Goal: Transaction & Acquisition: Purchase product/service

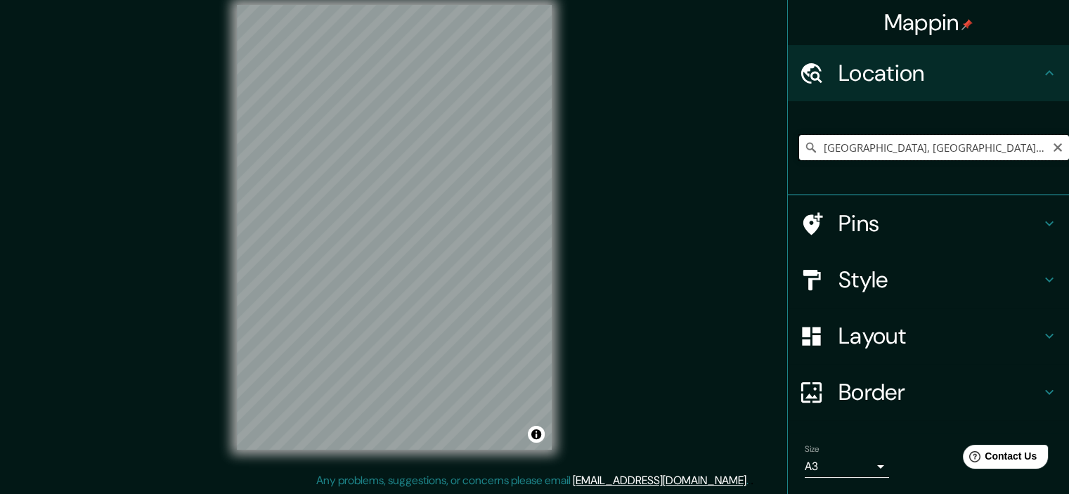
click at [859, 148] on input "[GEOGRAPHIC_DATA], [GEOGRAPHIC_DATA], [GEOGRAPHIC_DATA]" at bounding box center [934, 147] width 270 height 25
click at [965, 143] on input "[GEOGRAPHIC_DATA], [GEOGRAPHIC_DATA], [GEOGRAPHIC_DATA]" at bounding box center [934, 147] width 270 height 25
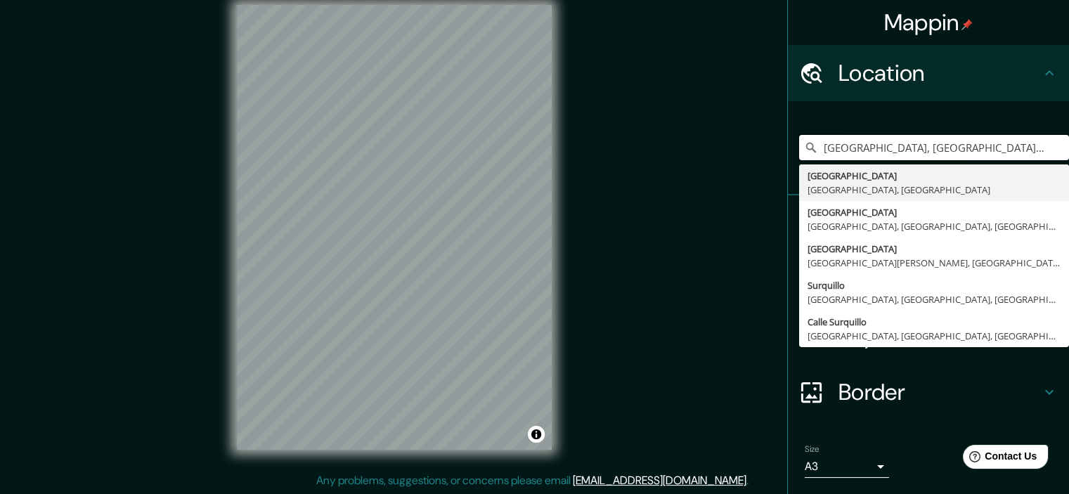
drag, startPoint x: 900, startPoint y: 149, endPoint x: 641, endPoint y: 121, distance: 260.9
click at [641, 121] on div "Mappin Location [GEOGRAPHIC_DATA], [GEOGRAPHIC_DATA], [GEOGRAPHIC_DATA] surquil…" at bounding box center [534, 238] width 1069 height 512
type input "Surquillo, [GEOGRAPHIC_DATA], [GEOGRAPHIC_DATA], [GEOGRAPHIC_DATA]"
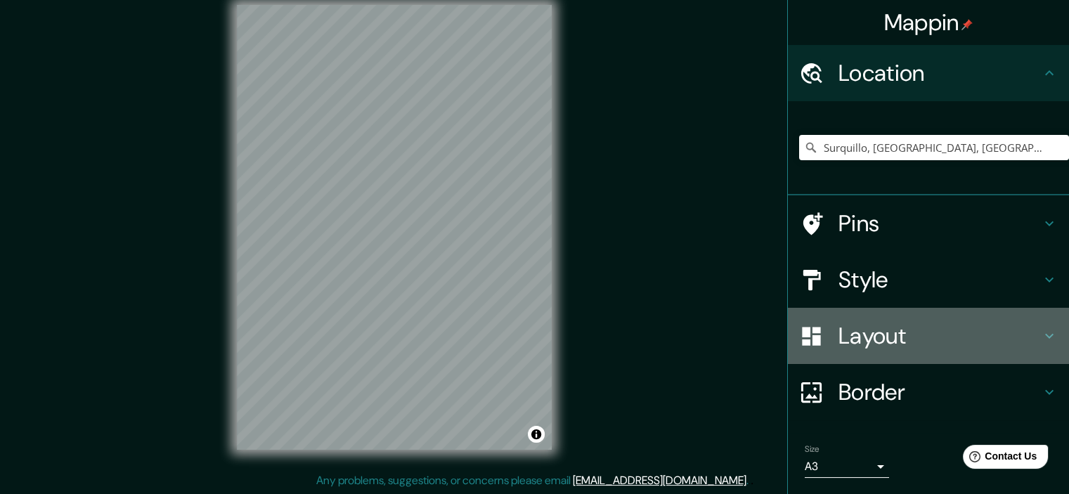
click at [869, 344] on h4 "Layout" at bounding box center [939, 336] width 202 height 28
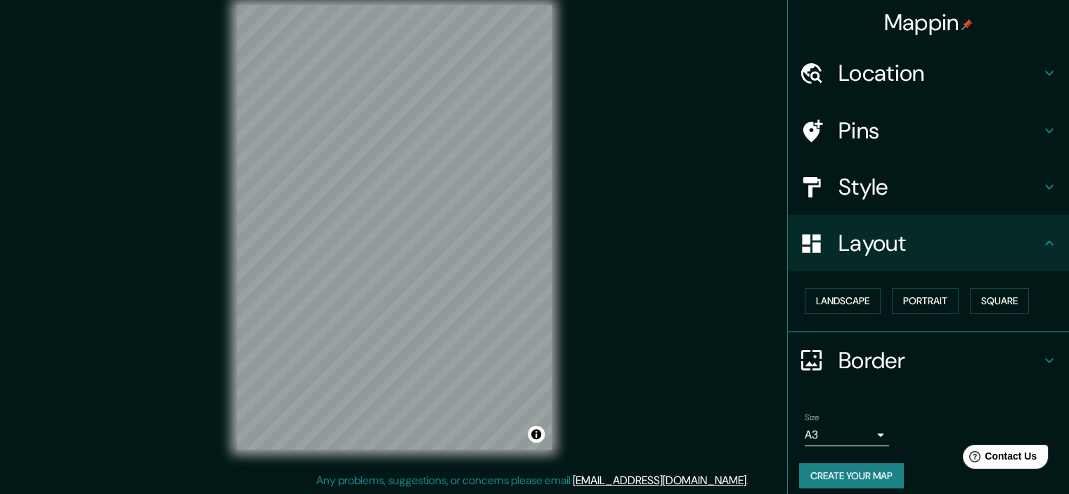
click at [907, 286] on div "Landscape [GEOGRAPHIC_DATA]" at bounding box center [934, 301] width 270 height 37
click at [908, 303] on button "Portrait" at bounding box center [925, 301] width 67 height 26
click at [838, 294] on button "Landscape" at bounding box center [843, 301] width 76 height 26
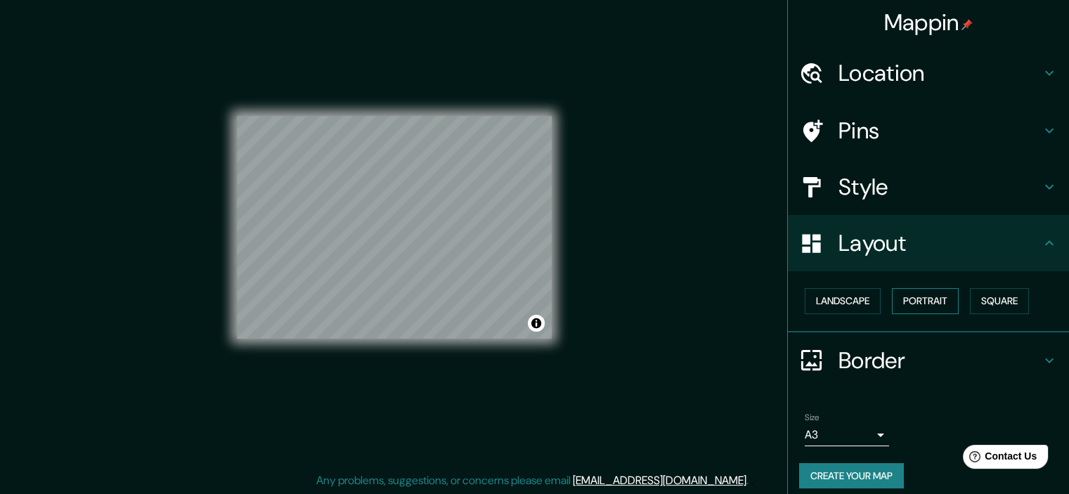
click at [901, 302] on button "Portrait" at bounding box center [925, 301] width 67 height 26
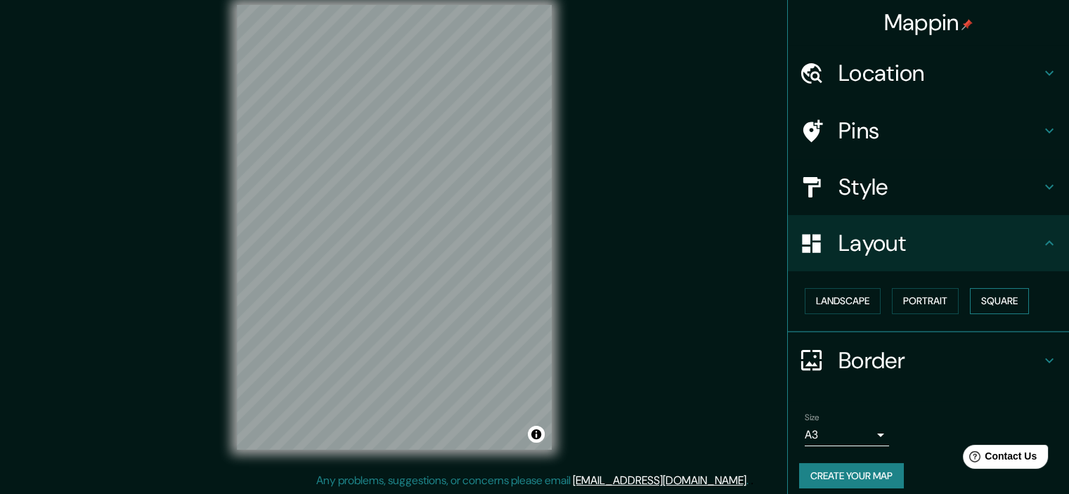
click at [990, 306] on button "Square" at bounding box center [999, 301] width 59 height 26
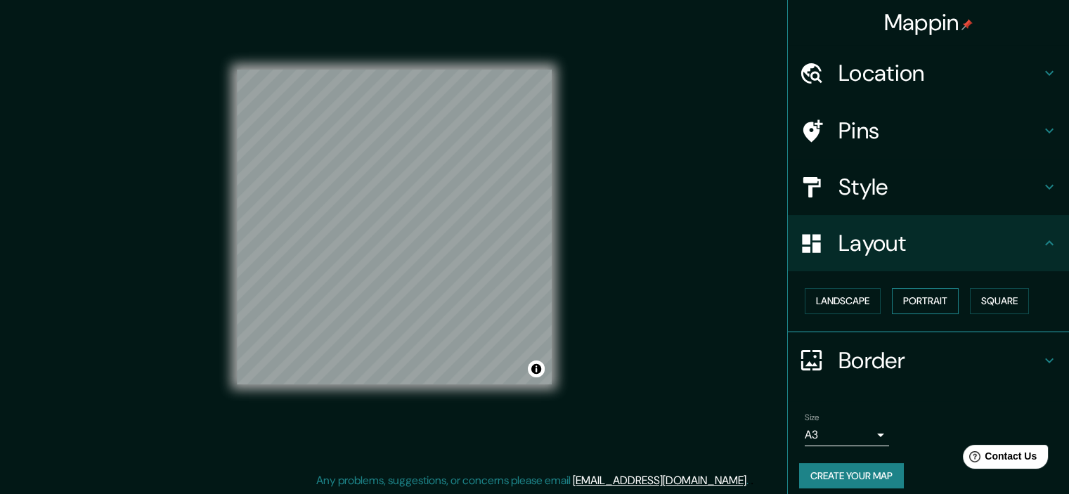
click at [919, 303] on button "Portrait" at bounding box center [925, 301] width 67 height 26
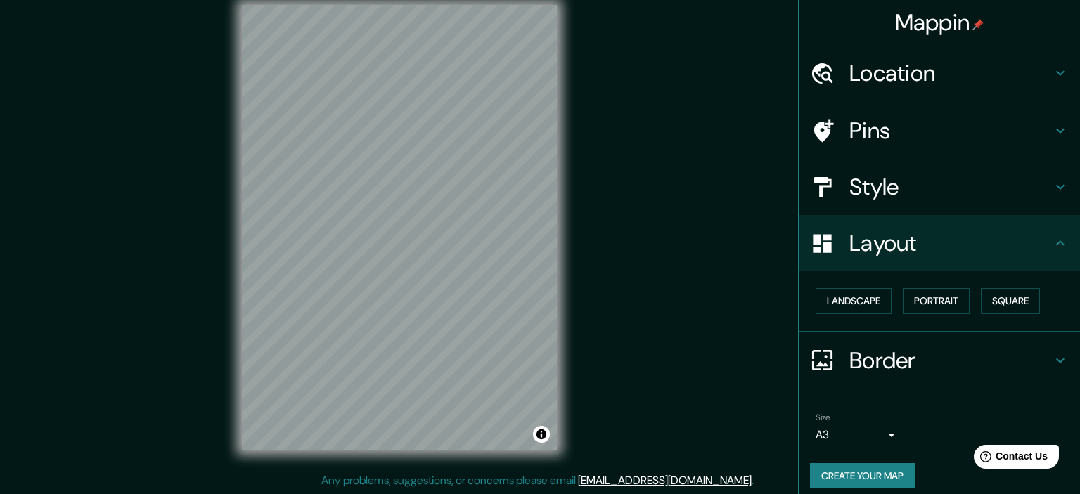
click at [860, 430] on body "Mappin Location [GEOGRAPHIC_DATA], [GEOGRAPHIC_DATA], [GEOGRAPHIC_DATA], [GEOGR…" at bounding box center [540, 229] width 1080 height 494
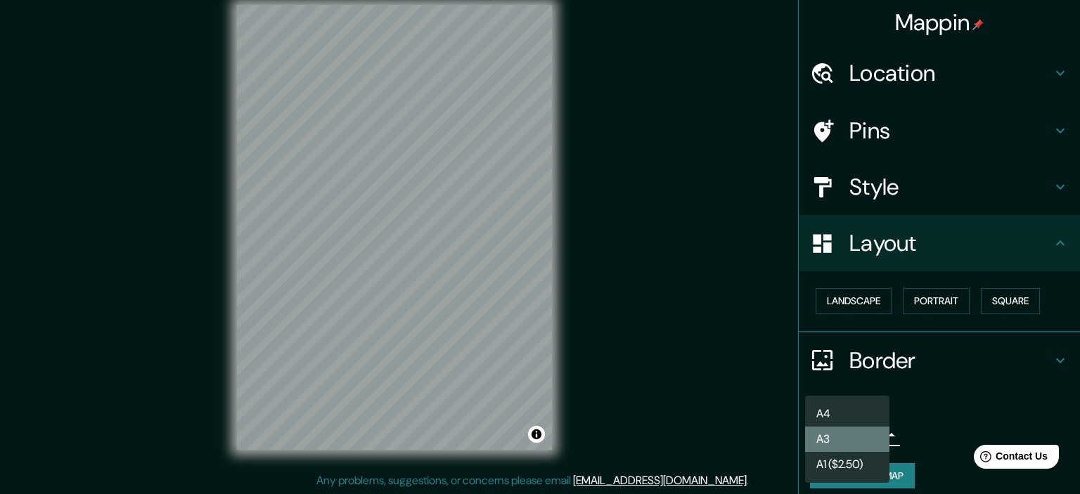
click at [860, 430] on li "A3" at bounding box center [847, 439] width 84 height 25
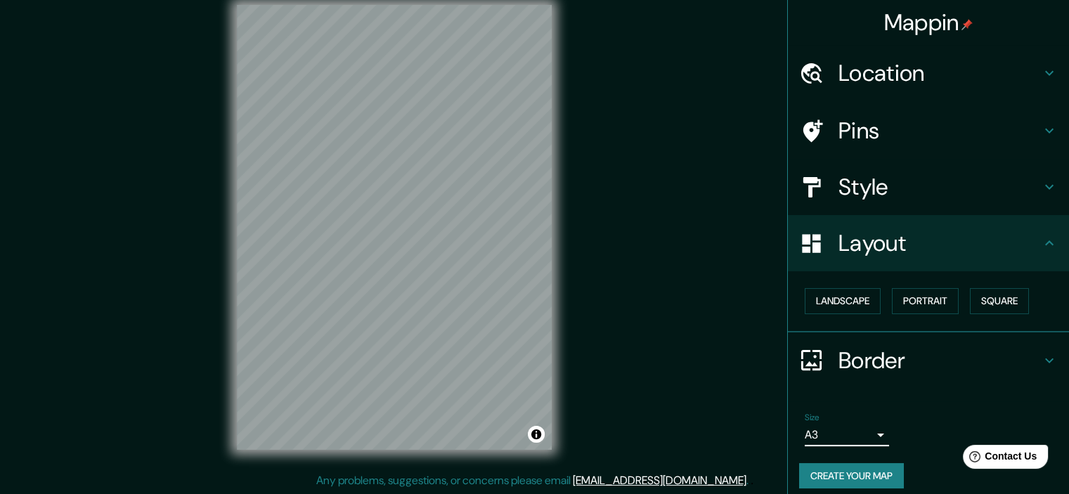
click at [856, 202] on div "Style" at bounding box center [928, 187] width 281 height 56
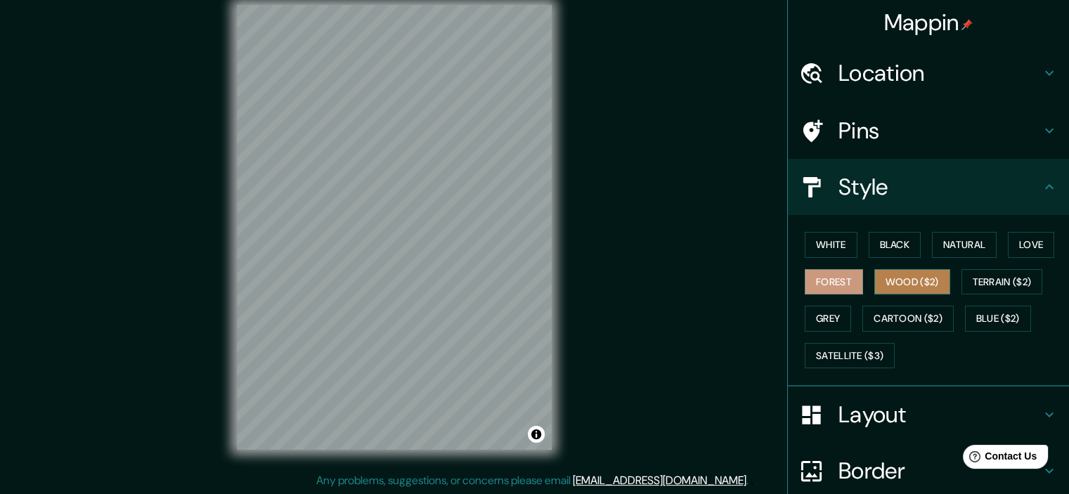
click at [887, 272] on button "Wood ($2)" at bounding box center [912, 282] width 76 height 26
click at [887, 247] on button "Black" at bounding box center [895, 245] width 53 height 26
click at [895, 269] on button "Wood ($2)" at bounding box center [912, 282] width 76 height 26
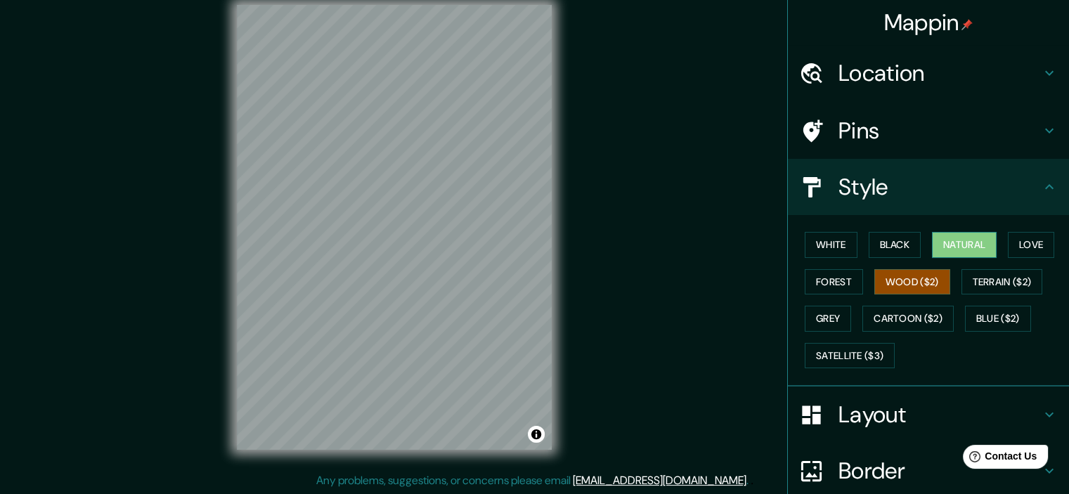
click at [947, 239] on button "Natural" at bounding box center [964, 245] width 65 height 26
click at [886, 280] on button "Wood ($2)" at bounding box center [912, 282] width 76 height 26
click at [831, 250] on button "White" at bounding box center [831, 245] width 53 height 26
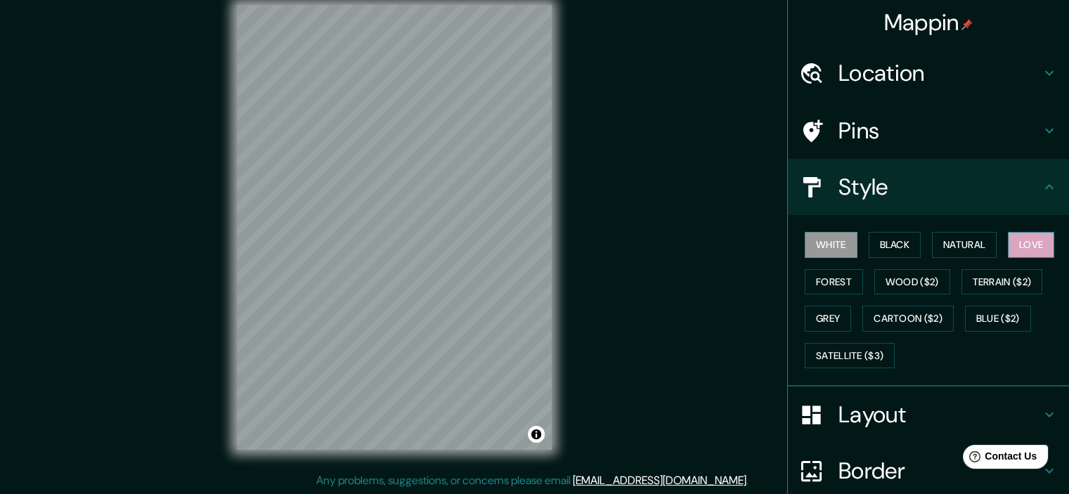
click at [1025, 244] on button "Love" at bounding box center [1031, 245] width 46 height 26
click at [1009, 274] on button "Terrain ($2)" at bounding box center [1002, 282] width 82 height 26
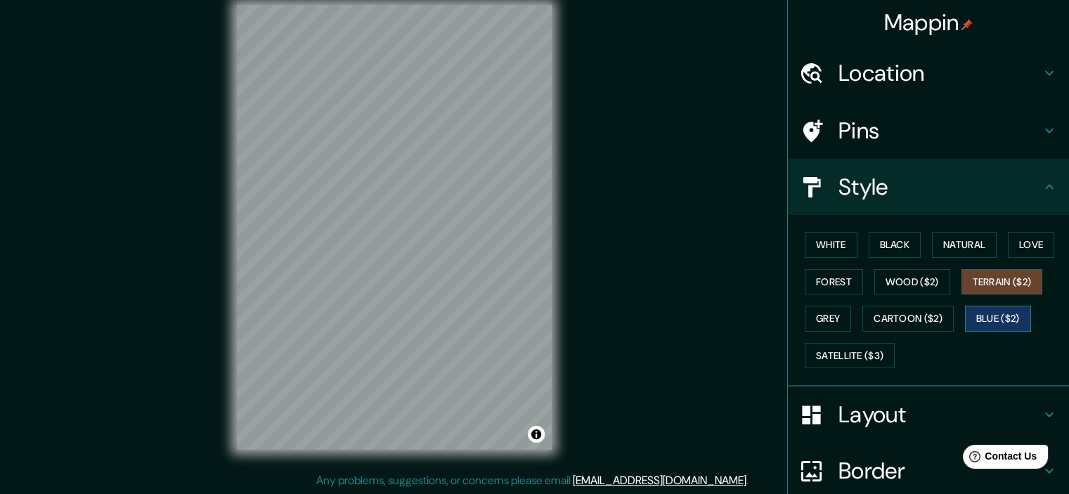
click at [984, 306] on button "Blue ($2)" at bounding box center [998, 319] width 66 height 26
click at [881, 317] on button "Cartoon ($2)" at bounding box center [907, 319] width 91 height 26
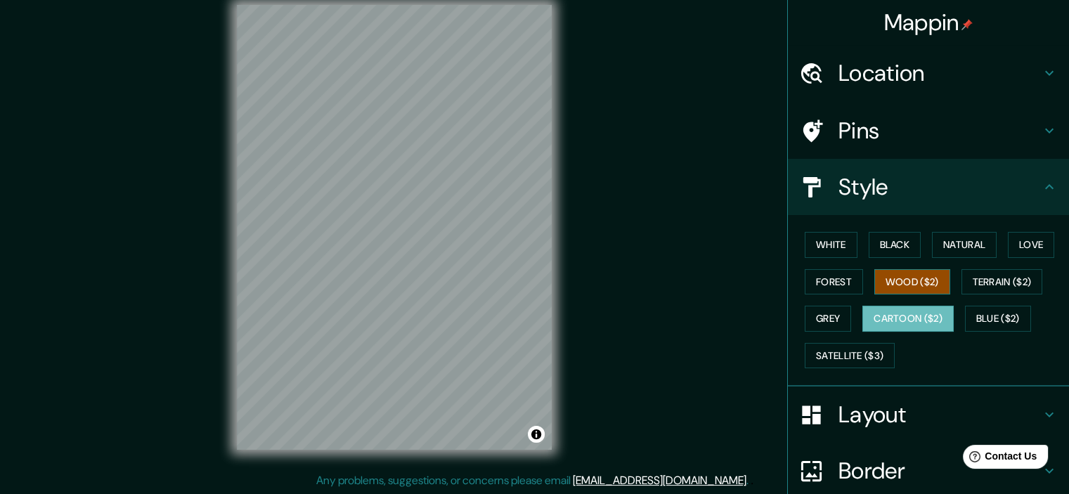
click at [897, 287] on button "Wood ($2)" at bounding box center [912, 282] width 76 height 26
click at [831, 283] on button "Forest" at bounding box center [834, 282] width 58 height 26
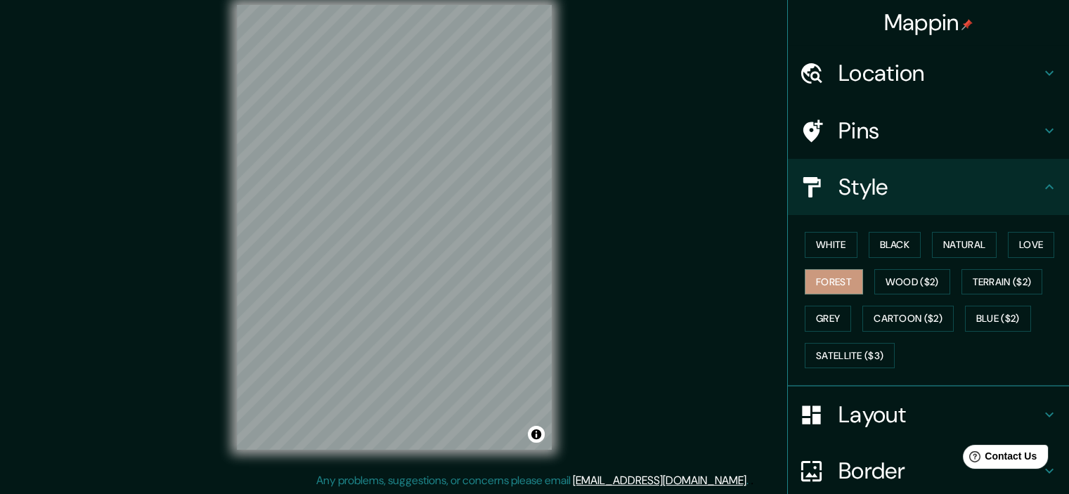
click at [817, 331] on div "White Black Natural Love Forest Wood ($2) Terrain ($2) Grey Cartoon ($2) Blue (…" at bounding box center [934, 300] width 270 height 148
click at [834, 323] on button "Grey" at bounding box center [828, 319] width 46 height 26
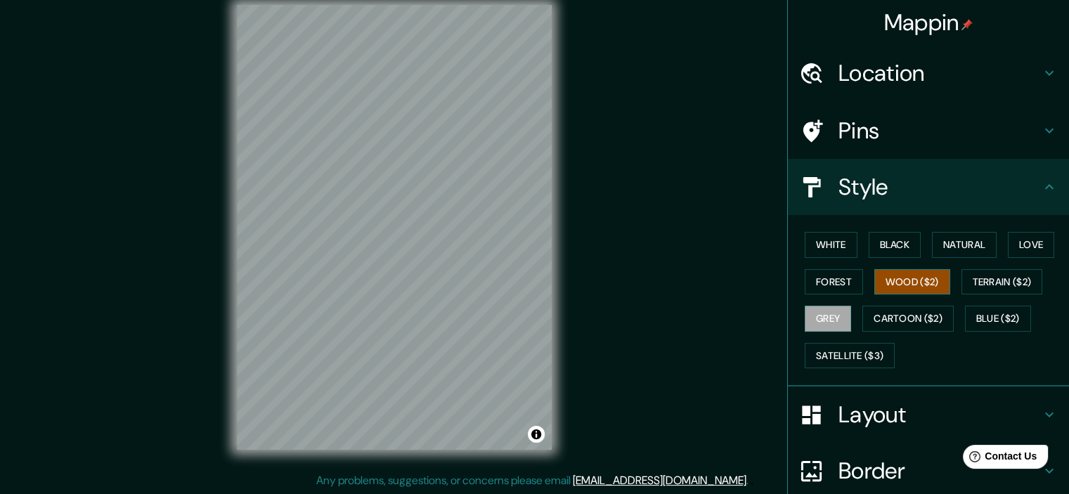
click at [928, 284] on button "Wood ($2)" at bounding box center [912, 282] width 76 height 26
click at [849, 343] on button "Satellite ($3)" at bounding box center [850, 356] width 90 height 26
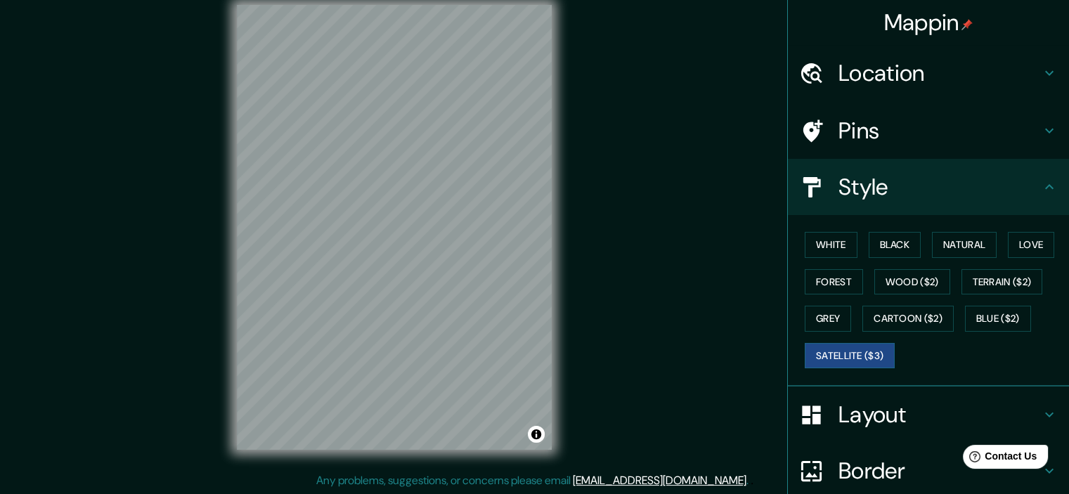
click at [897, 294] on div "White Black Natural Love Forest Wood ($2) Terrain ($2) Grey Cartoon ($2) Blue (…" at bounding box center [934, 300] width 270 height 148
click at [905, 283] on button "Wood ($2)" at bounding box center [912, 282] width 76 height 26
click at [836, 360] on button "Satellite ($3)" at bounding box center [850, 356] width 90 height 26
click at [918, 277] on button "Wood ($2)" at bounding box center [912, 282] width 76 height 26
click at [216, 314] on div "© Mapbox © OpenStreetMap Improve this map" at bounding box center [394, 227] width 360 height 490
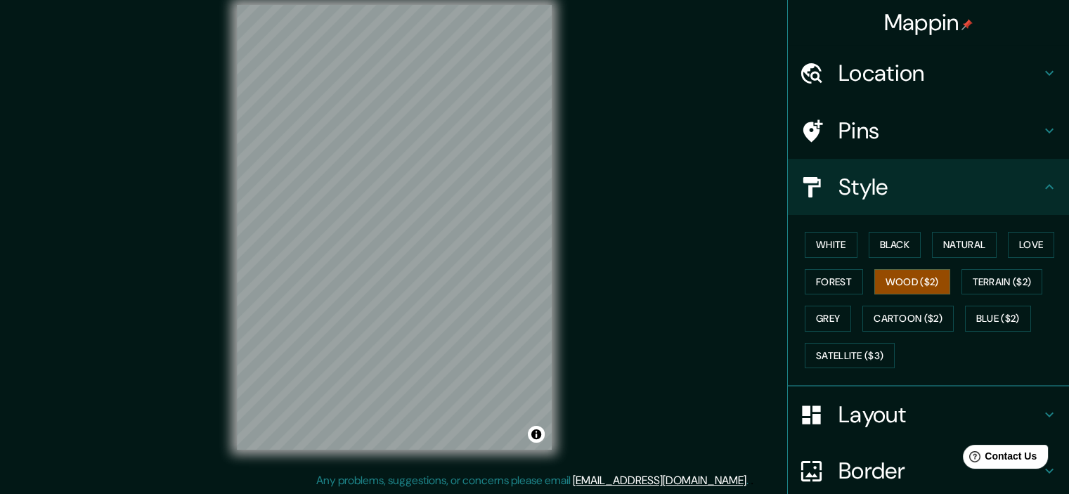
drag, startPoint x: 618, startPoint y: 319, endPoint x: 625, endPoint y: 363, distance: 44.1
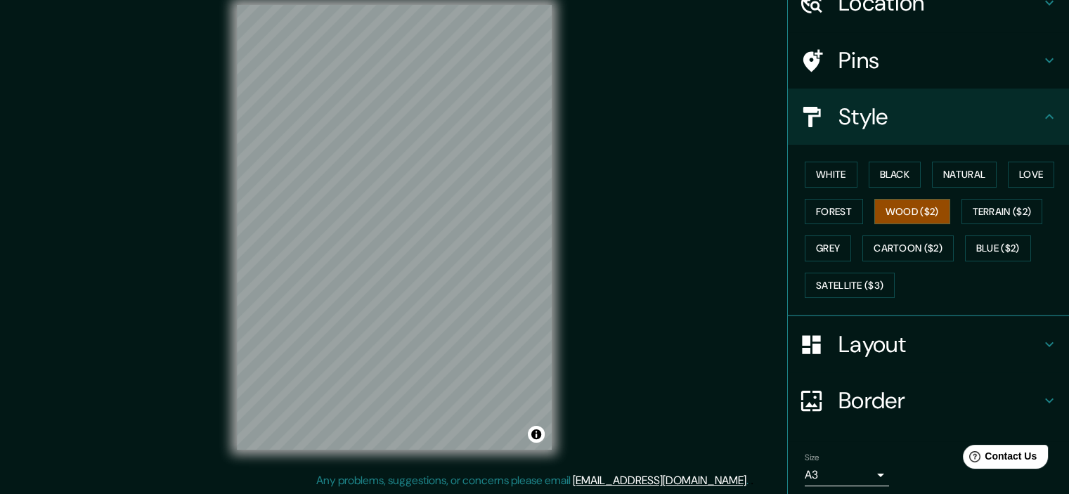
click at [838, 396] on h4 "Border" at bounding box center [939, 401] width 202 height 28
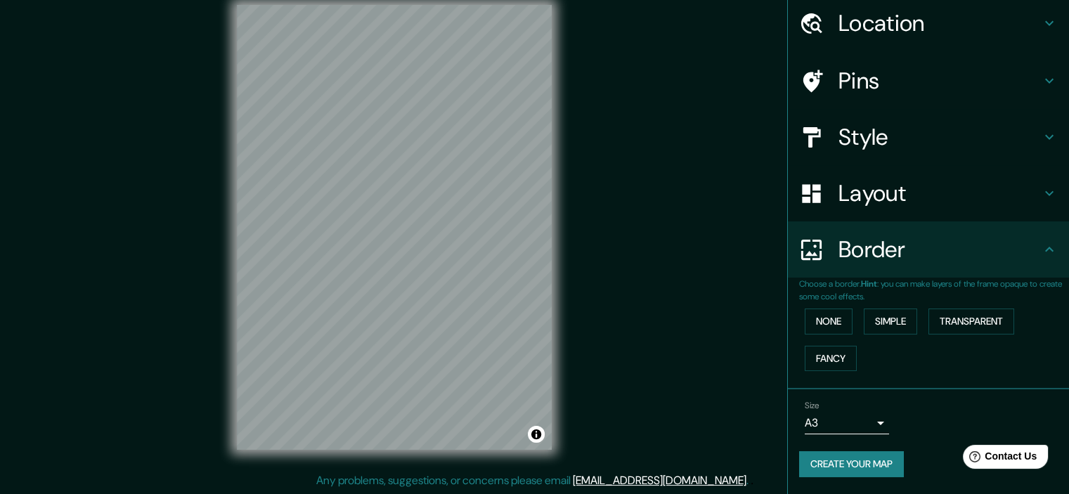
scroll to position [48, 0]
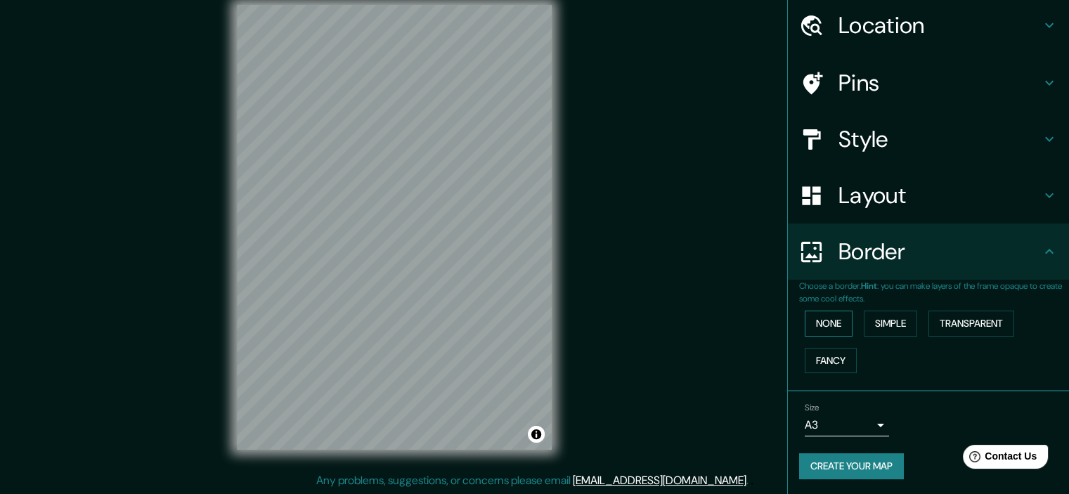
click at [826, 328] on button "None" at bounding box center [829, 324] width 48 height 26
click at [957, 325] on button "Transparent" at bounding box center [971, 324] width 86 height 26
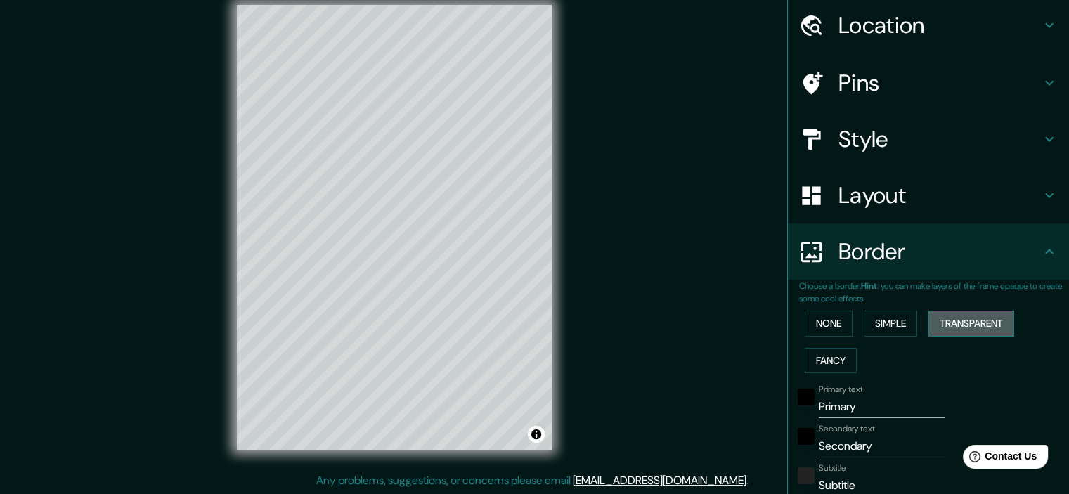
click at [957, 325] on button "Transparent" at bounding box center [971, 324] width 86 height 26
type input "215"
type input "36"
click at [874, 325] on button "Simple" at bounding box center [890, 324] width 53 height 26
click at [873, 325] on button "Simple" at bounding box center [890, 324] width 53 height 26
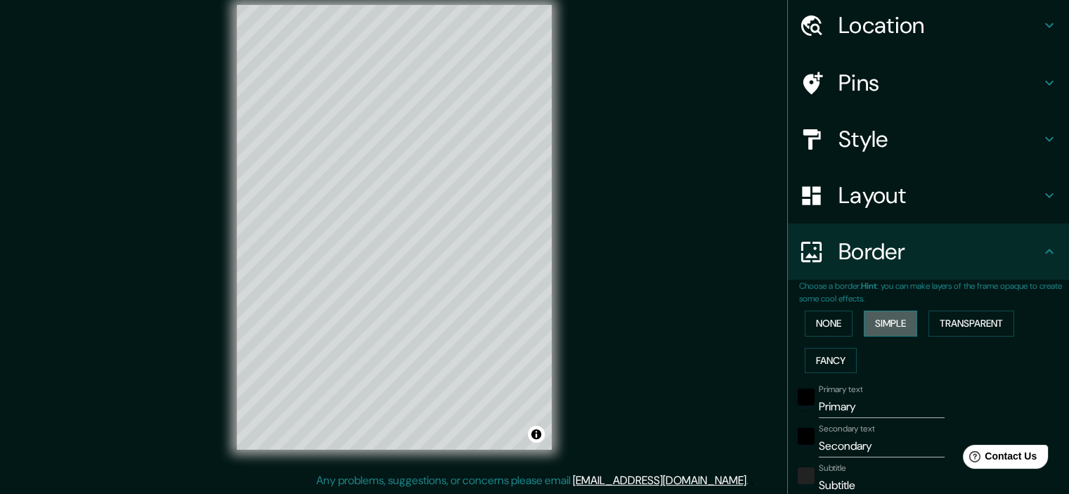
type input "179"
type input "36"
click at [818, 317] on button "None" at bounding box center [829, 324] width 48 height 26
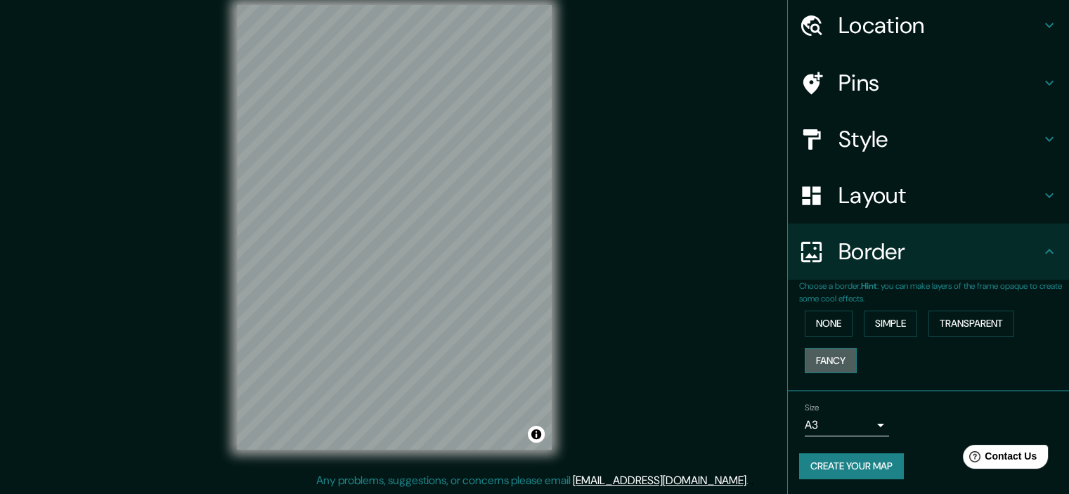
click at [825, 358] on button "Fancy" at bounding box center [831, 361] width 52 height 26
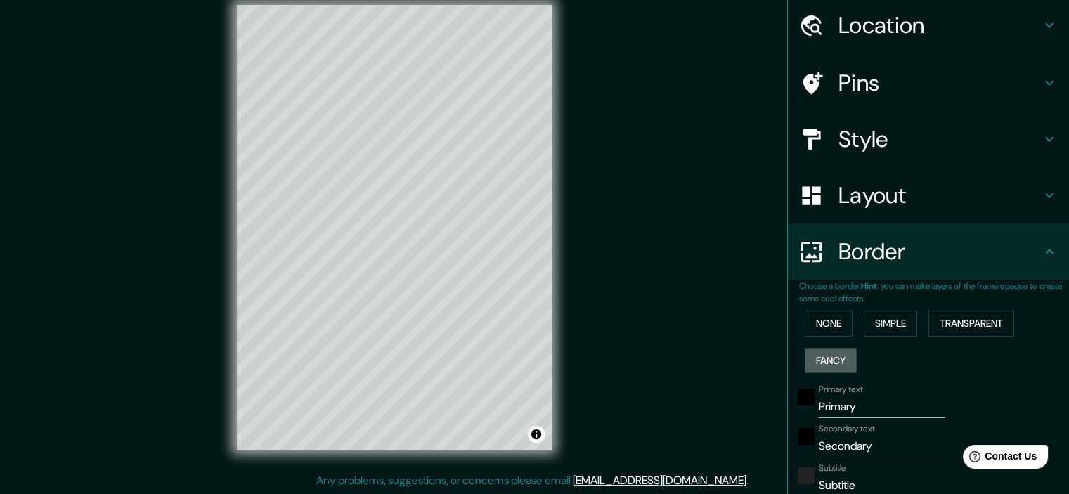
drag, startPoint x: 825, startPoint y: 358, endPoint x: 831, endPoint y: 342, distance: 16.5
click at [826, 358] on button "Fancy" at bounding box center [831, 361] width 52 height 26
type input "179"
type input "36"
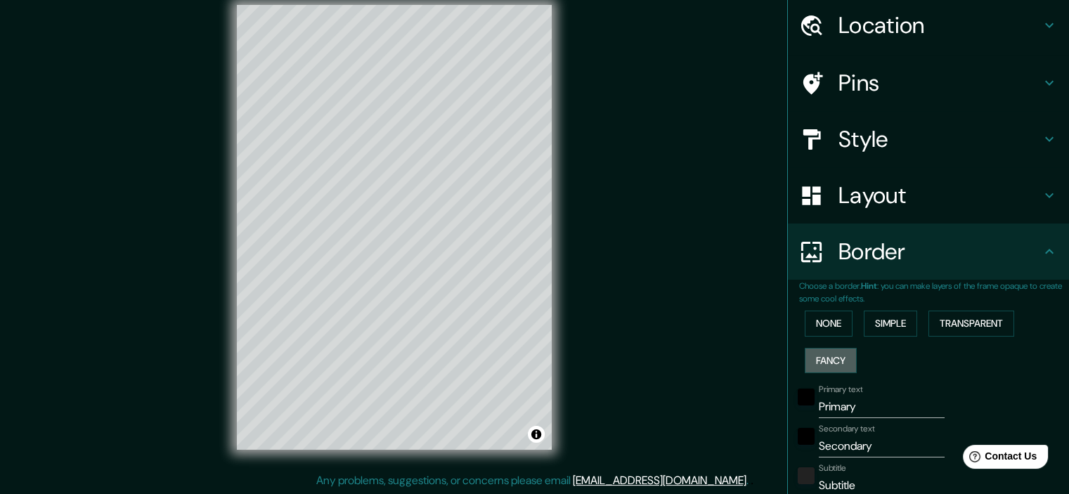
type input "18"
click at [832, 322] on button "None" at bounding box center [829, 324] width 48 height 26
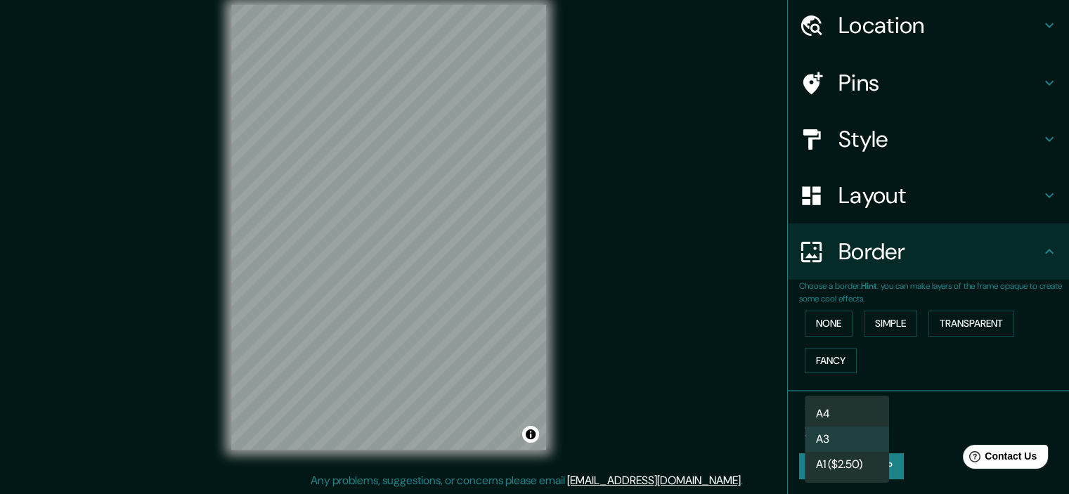
click at [871, 424] on body "Mappin Location [GEOGRAPHIC_DATA], [GEOGRAPHIC_DATA], [GEOGRAPHIC_DATA], [GEOGR…" at bounding box center [534, 229] width 1069 height 494
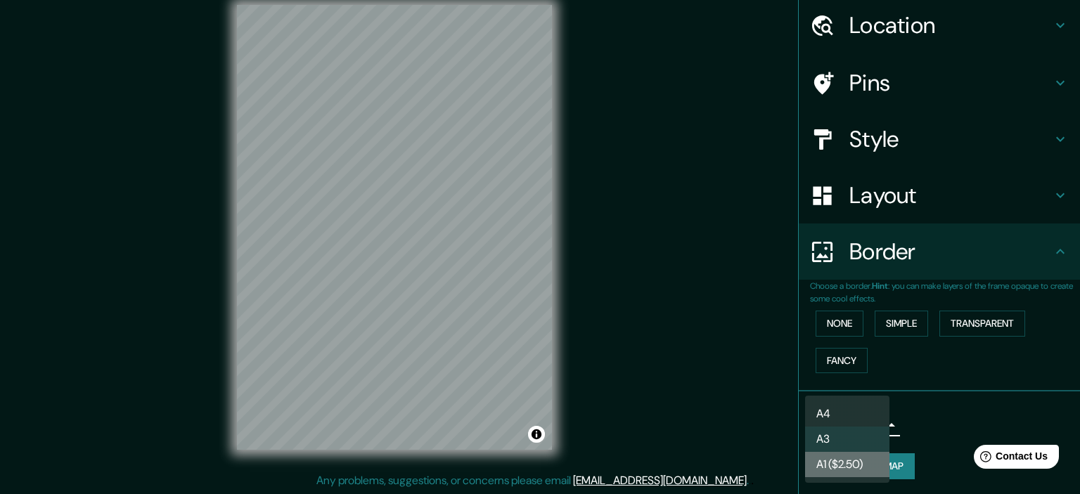
click at [851, 471] on li "A1 ($2.50)" at bounding box center [847, 464] width 84 height 25
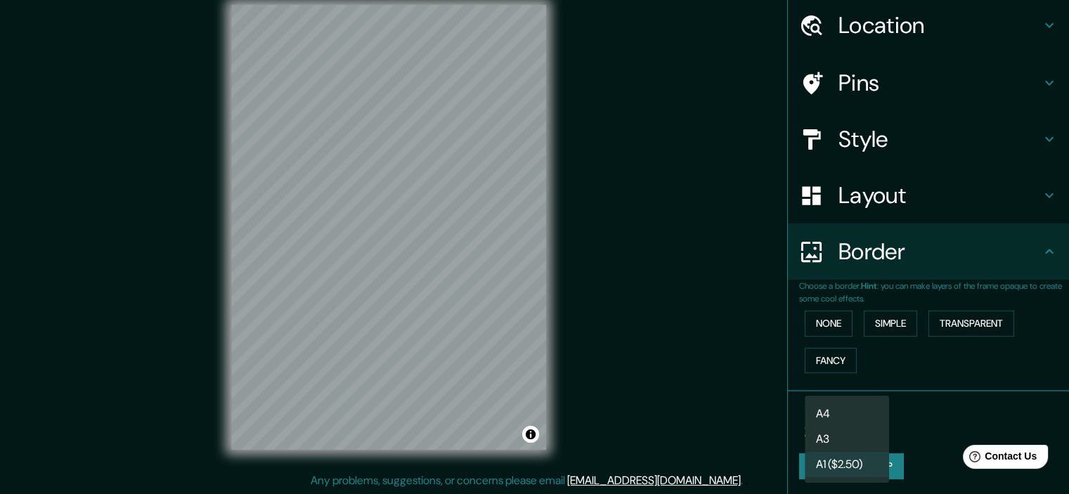
click at [867, 415] on body "Mappin Location [GEOGRAPHIC_DATA], [GEOGRAPHIC_DATA], [GEOGRAPHIC_DATA], [GEOGR…" at bounding box center [534, 229] width 1069 height 494
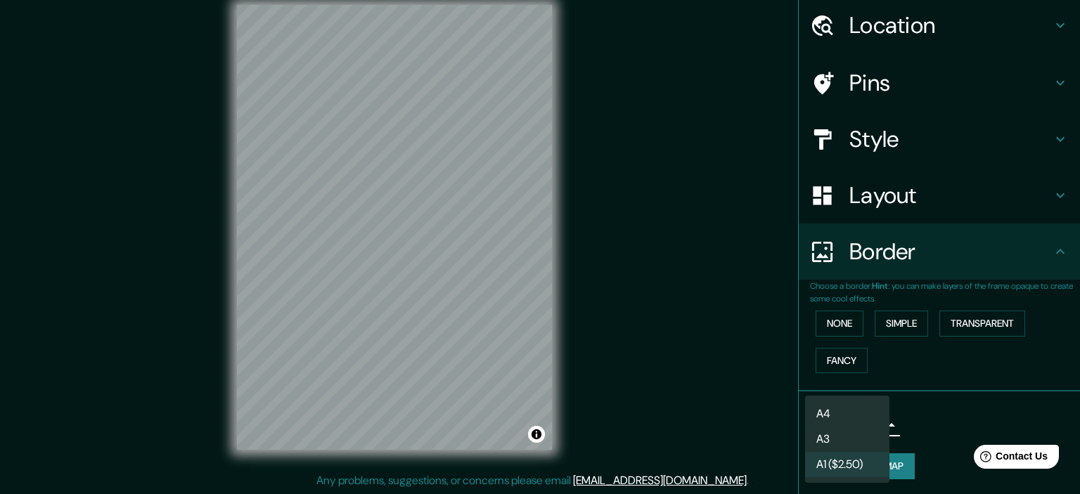
click at [850, 441] on li "A3" at bounding box center [847, 439] width 84 height 25
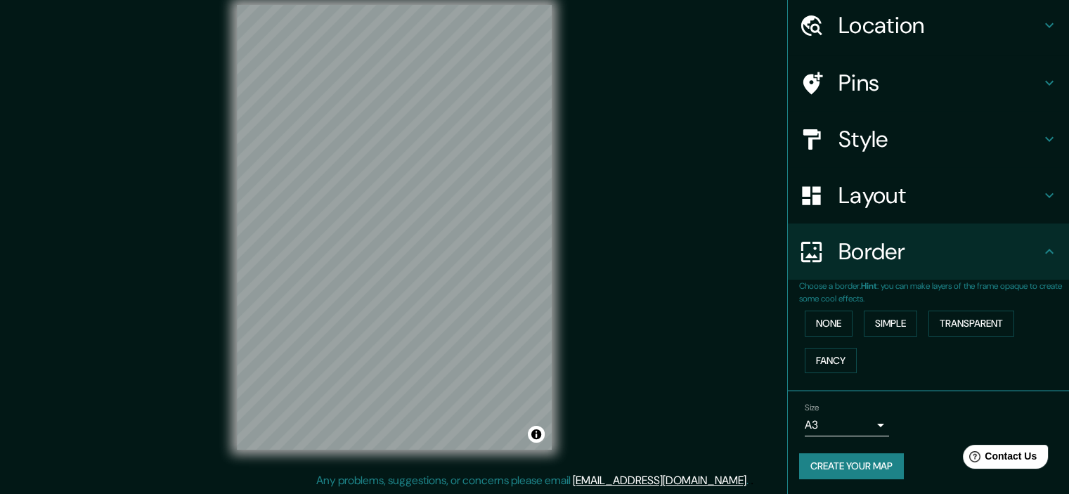
click at [838, 466] on button "Create your map" at bounding box center [851, 466] width 105 height 26
click at [835, 466] on button "Create your map" at bounding box center [851, 466] width 105 height 26
click at [835, 431] on body "Mappin Location [GEOGRAPHIC_DATA], [GEOGRAPHIC_DATA], [GEOGRAPHIC_DATA], [GEOGR…" at bounding box center [534, 229] width 1069 height 494
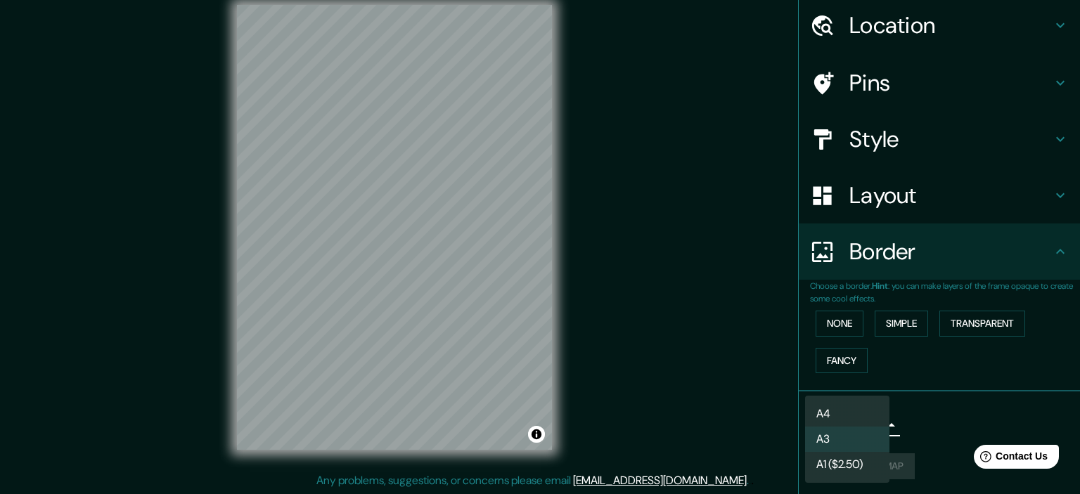
click at [947, 415] on div at bounding box center [540, 247] width 1080 height 494
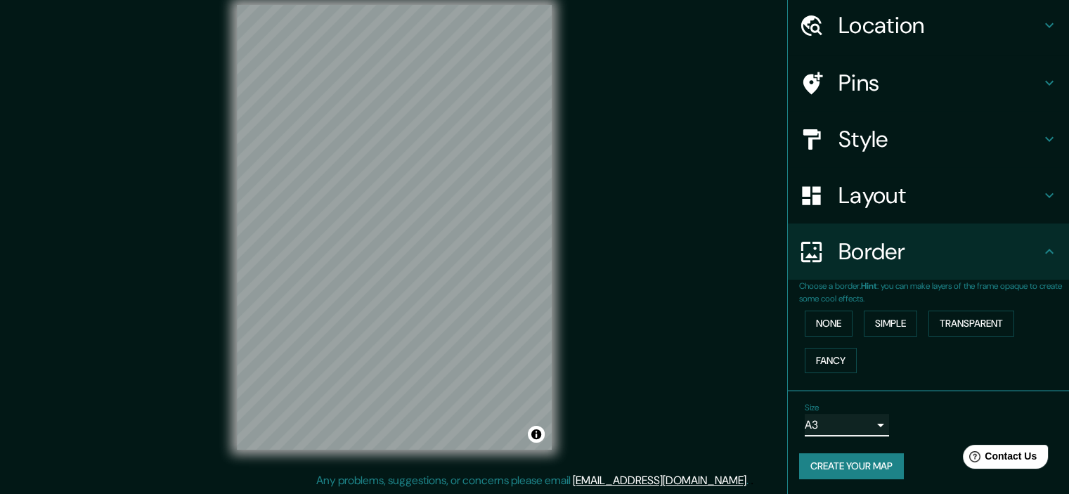
scroll to position [0, 0]
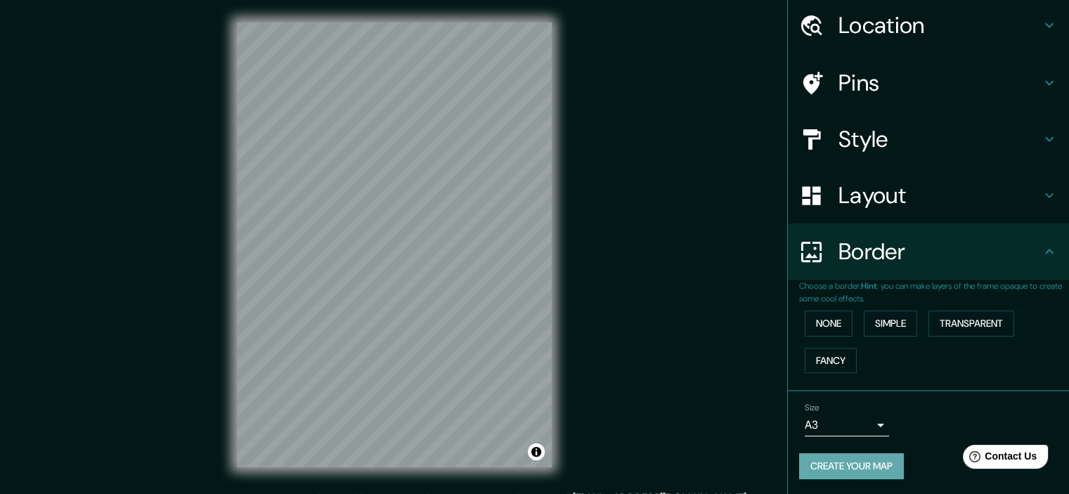
click at [855, 457] on button "Create your map" at bounding box center [851, 466] width 105 height 26
click at [874, 94] on h4 "Pins" at bounding box center [939, 83] width 202 height 28
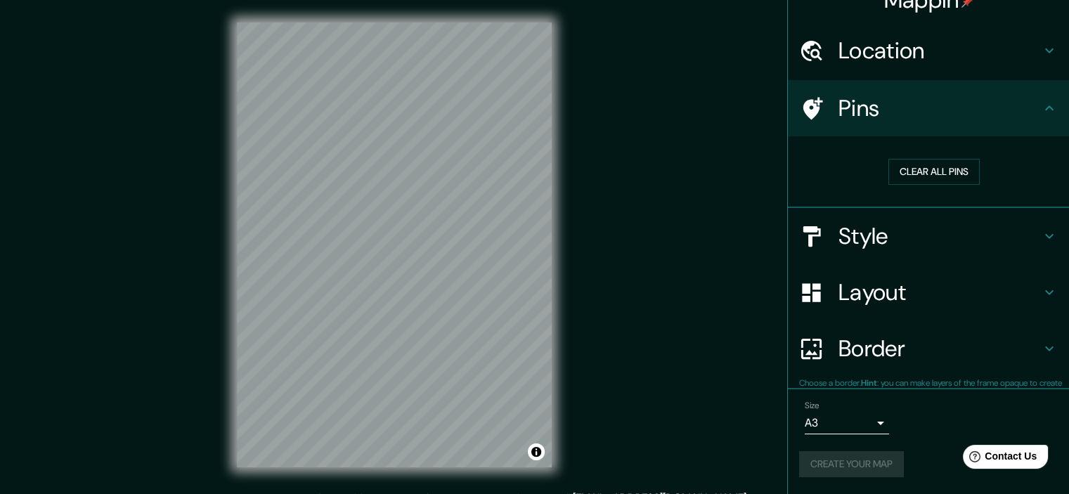
scroll to position [21, 0]
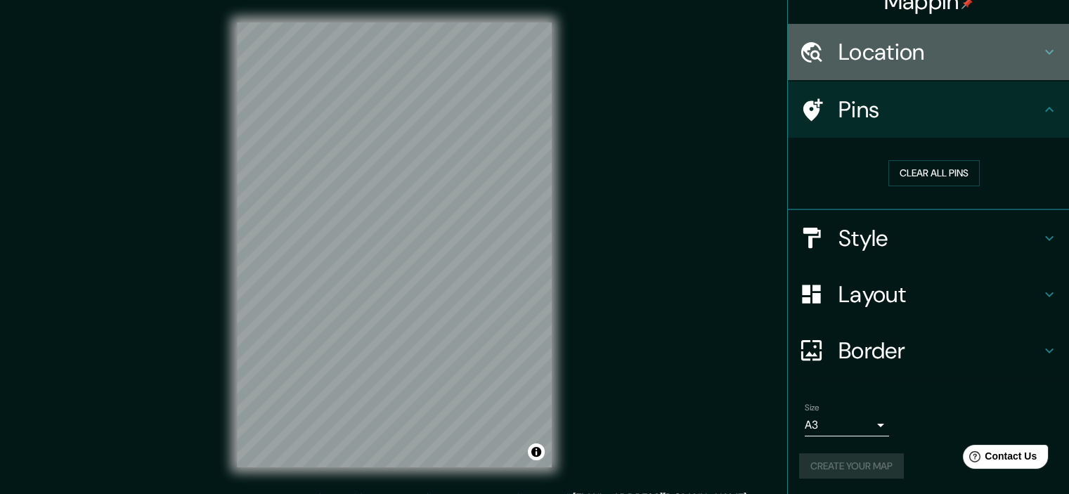
click at [880, 50] on h4 "Location" at bounding box center [939, 52] width 202 height 28
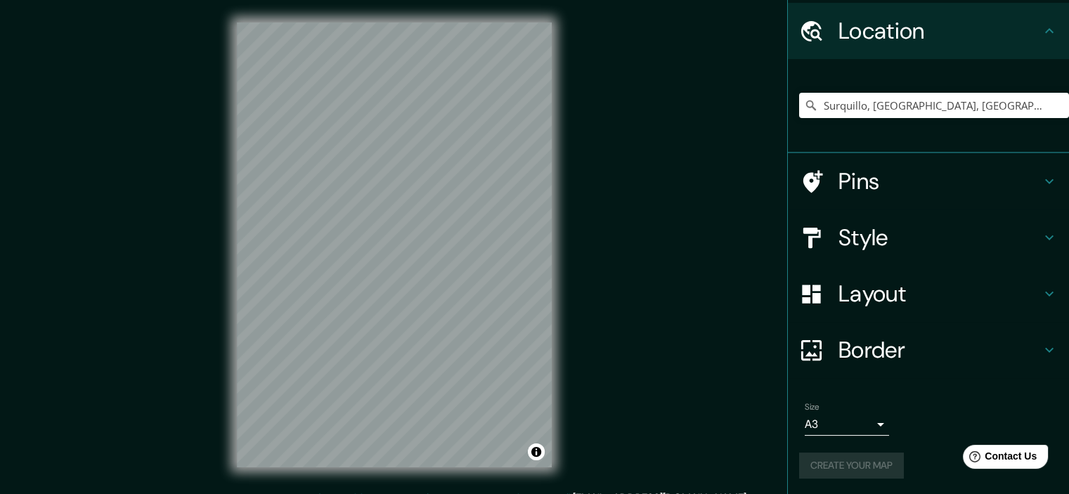
click at [860, 280] on h4 "Layout" at bounding box center [939, 294] width 202 height 28
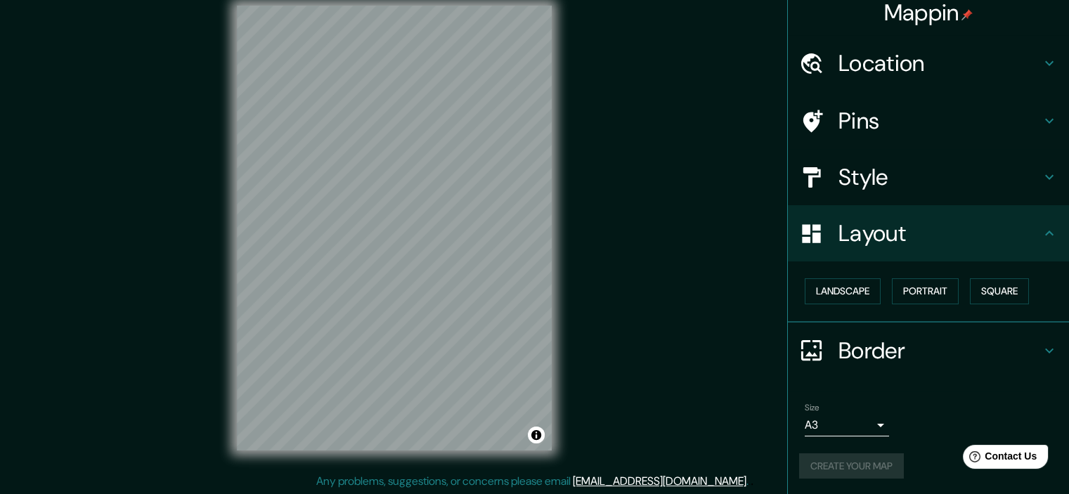
scroll to position [18, 0]
click at [855, 280] on button "Landscape" at bounding box center [843, 291] width 76 height 26
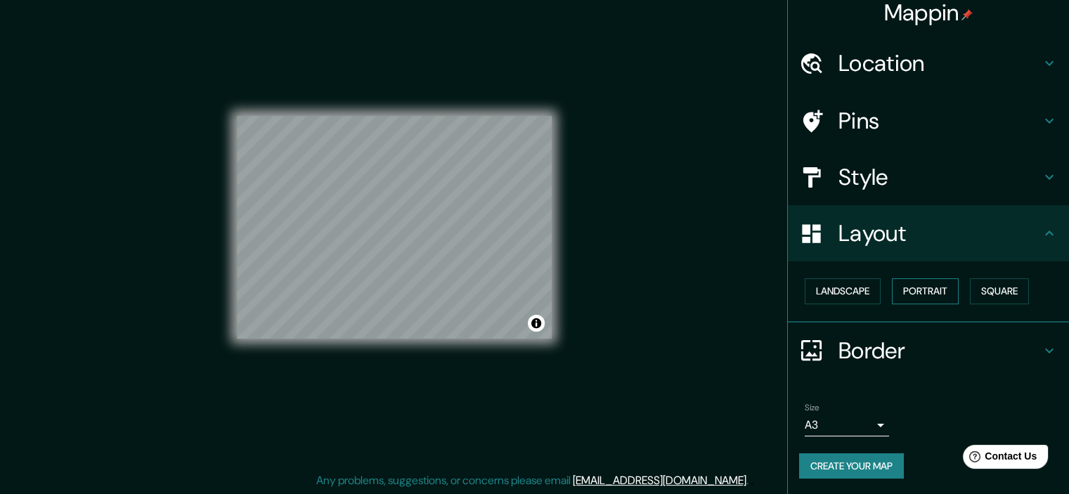
click at [931, 281] on button "Portrait" at bounding box center [925, 291] width 67 height 26
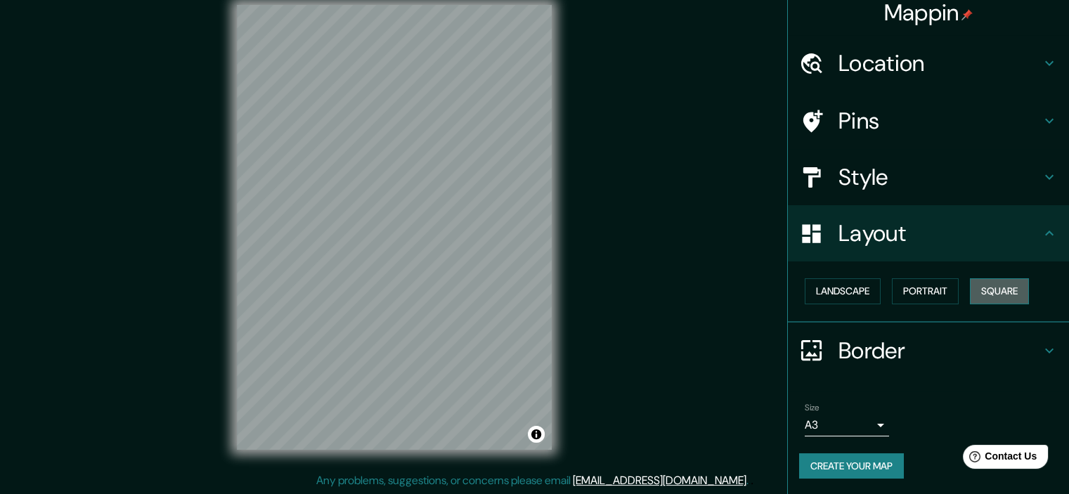
click at [988, 286] on button "Square" at bounding box center [999, 291] width 59 height 26
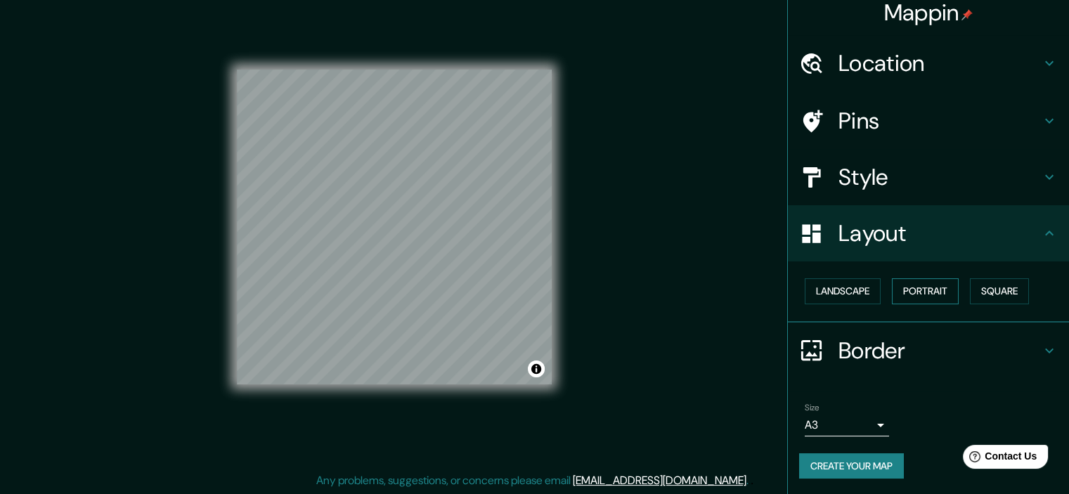
click at [910, 292] on button "Portrait" at bounding box center [925, 291] width 67 height 26
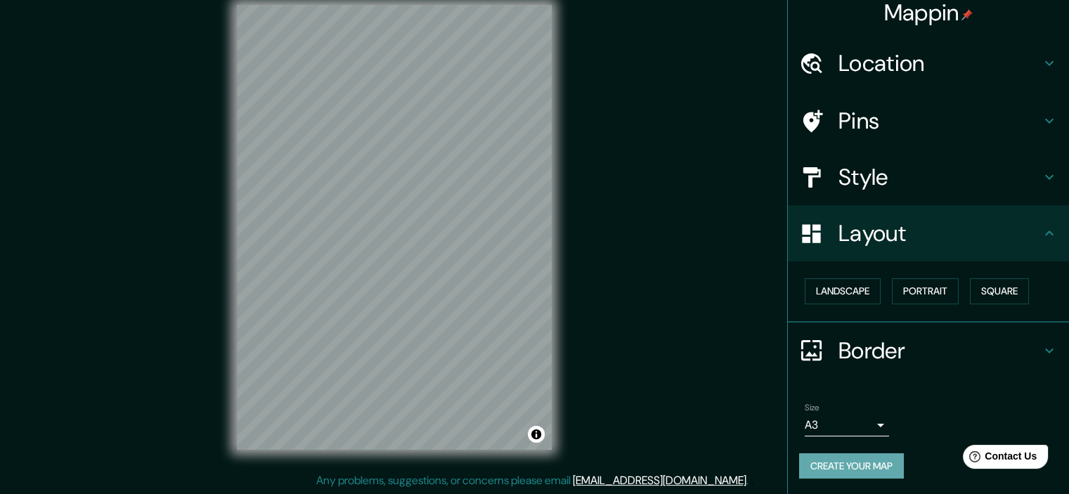
click at [881, 472] on button "Create your map" at bounding box center [851, 466] width 105 height 26
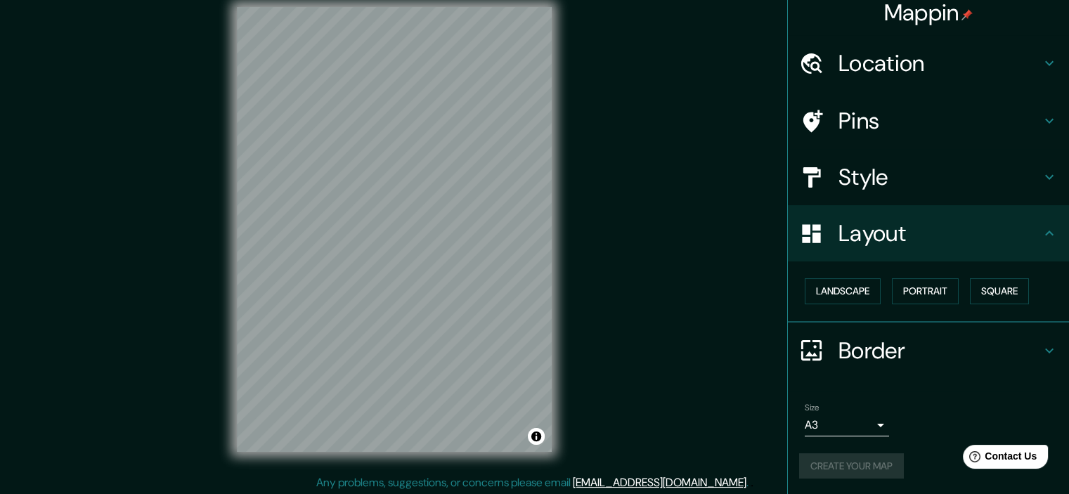
scroll to position [0, 0]
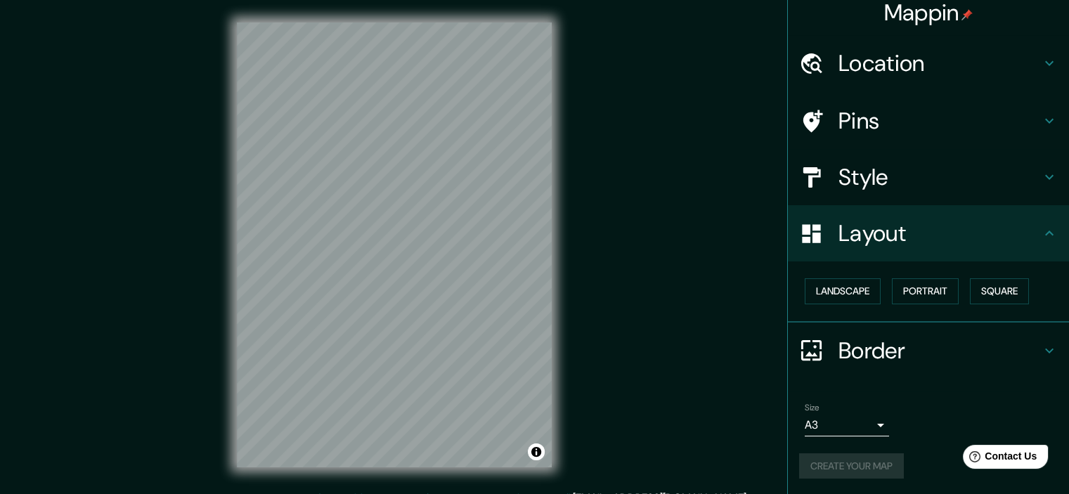
click at [650, 136] on div "Mappin Location [GEOGRAPHIC_DATA], [GEOGRAPHIC_DATA], [GEOGRAPHIC_DATA], [GEOGR…" at bounding box center [534, 256] width 1069 height 512
click at [818, 60] on div at bounding box center [818, 63] width 39 height 25
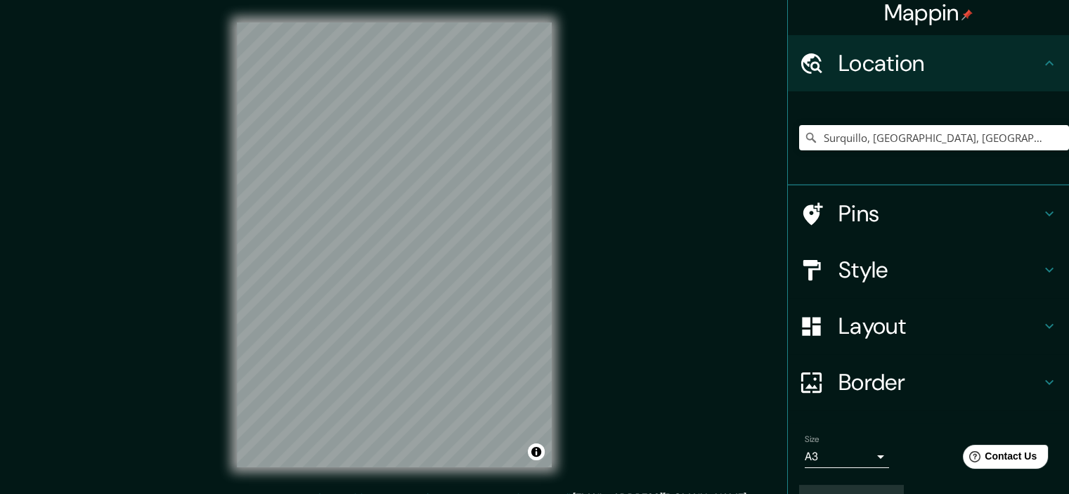
click at [693, 141] on div "Mappin Location [GEOGRAPHIC_DATA], [GEOGRAPHIC_DATA], [GEOGRAPHIC_DATA], [GEOGR…" at bounding box center [534, 256] width 1069 height 512
click at [950, 280] on h4 "Style" at bounding box center [939, 270] width 202 height 28
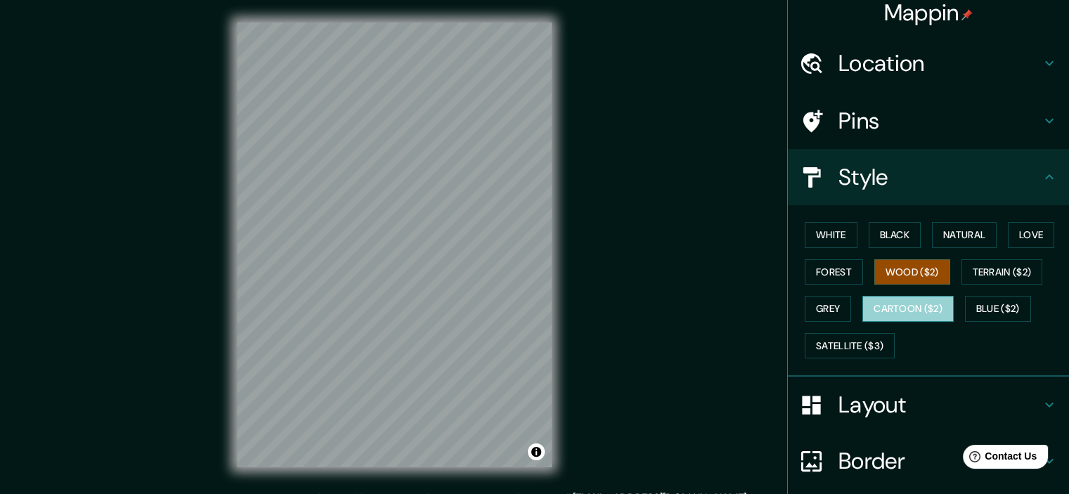
click at [911, 299] on button "Cartoon ($2)" at bounding box center [907, 309] width 91 height 26
click at [914, 275] on button "Wood ($2)" at bounding box center [912, 272] width 76 height 26
click at [836, 274] on button "Forest" at bounding box center [834, 272] width 58 height 26
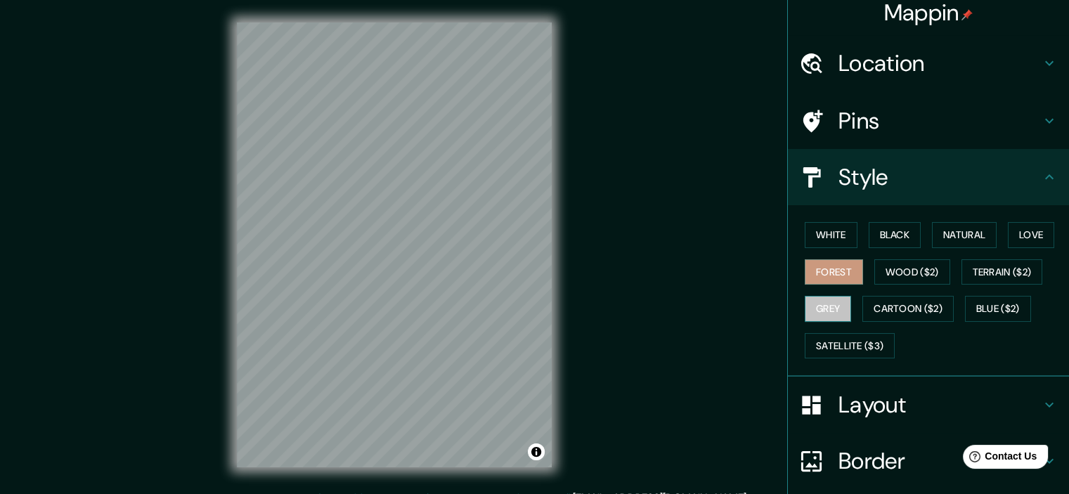
click at [831, 315] on button "Grey" at bounding box center [828, 309] width 46 height 26
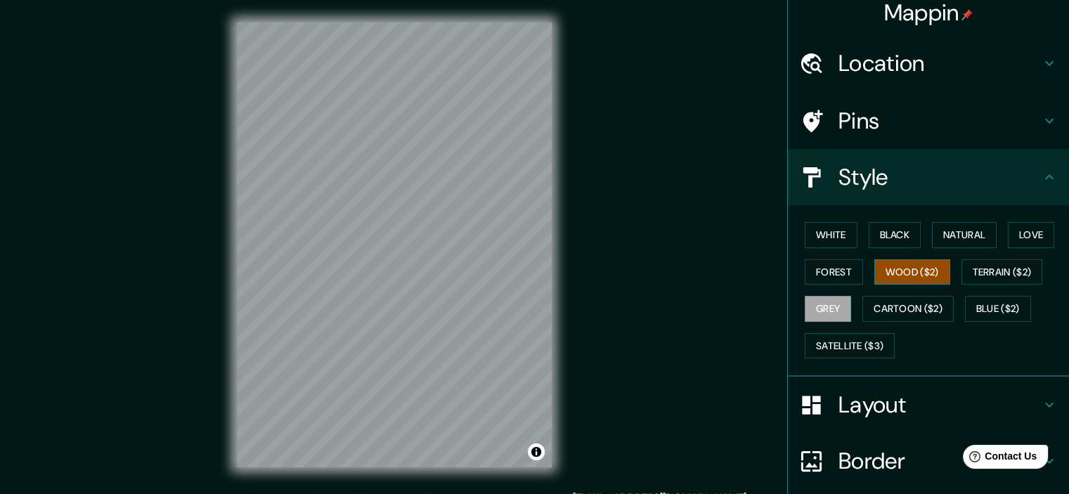
click at [900, 276] on button "Wood ($2)" at bounding box center [912, 272] width 76 height 26
click at [899, 239] on button "Black" at bounding box center [895, 235] width 53 height 26
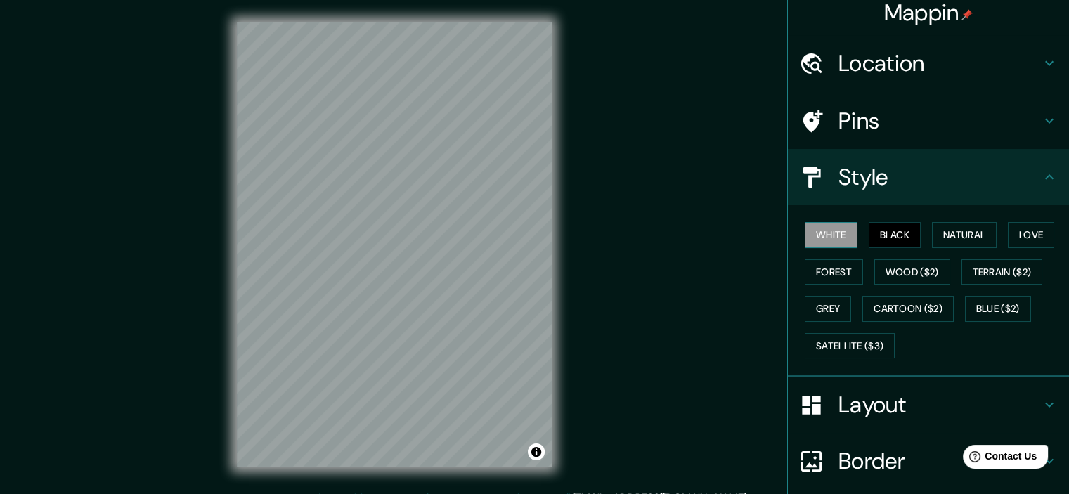
click at [818, 233] on button "White" at bounding box center [831, 235] width 53 height 26
click at [968, 231] on button "Natural" at bounding box center [964, 235] width 65 height 26
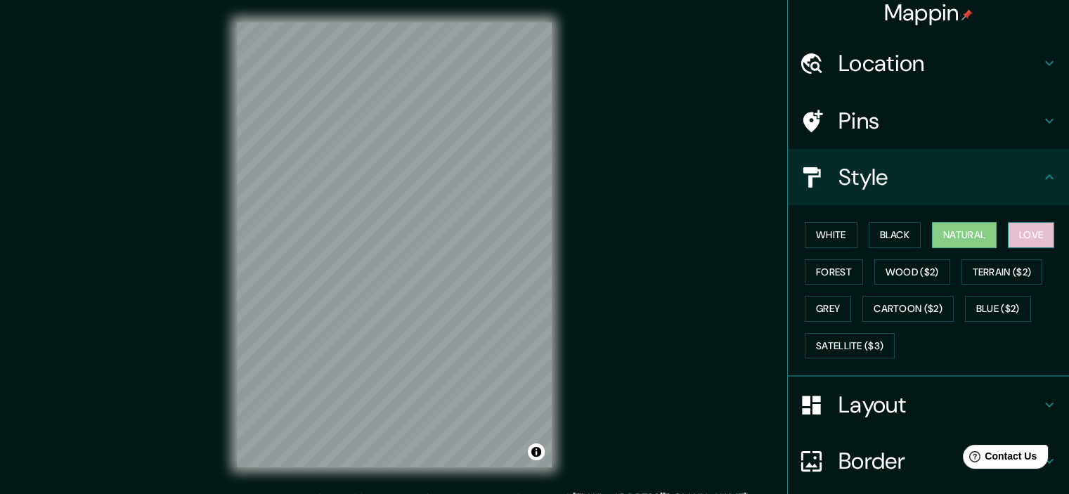
click at [1035, 235] on button "Love" at bounding box center [1031, 235] width 46 height 26
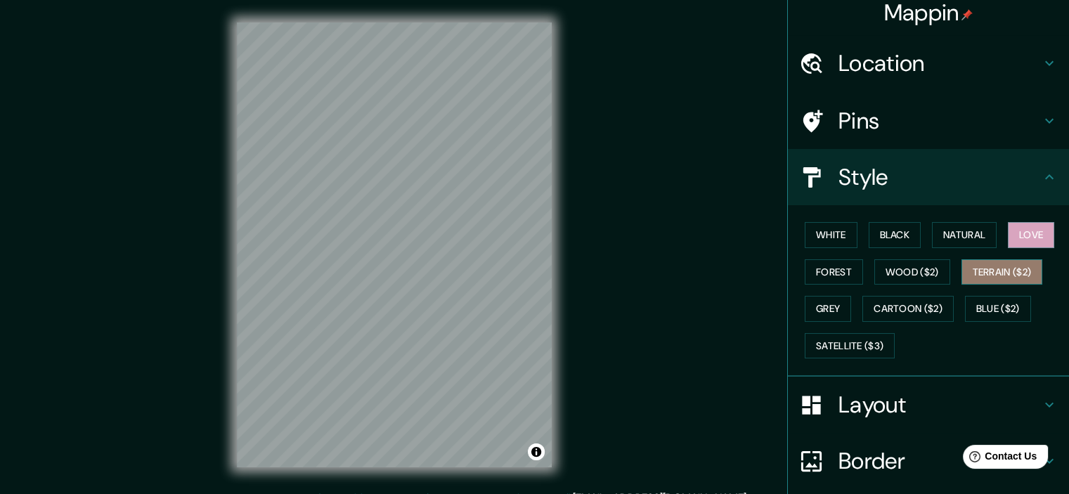
click at [1001, 260] on button "Terrain ($2)" at bounding box center [1002, 272] width 82 height 26
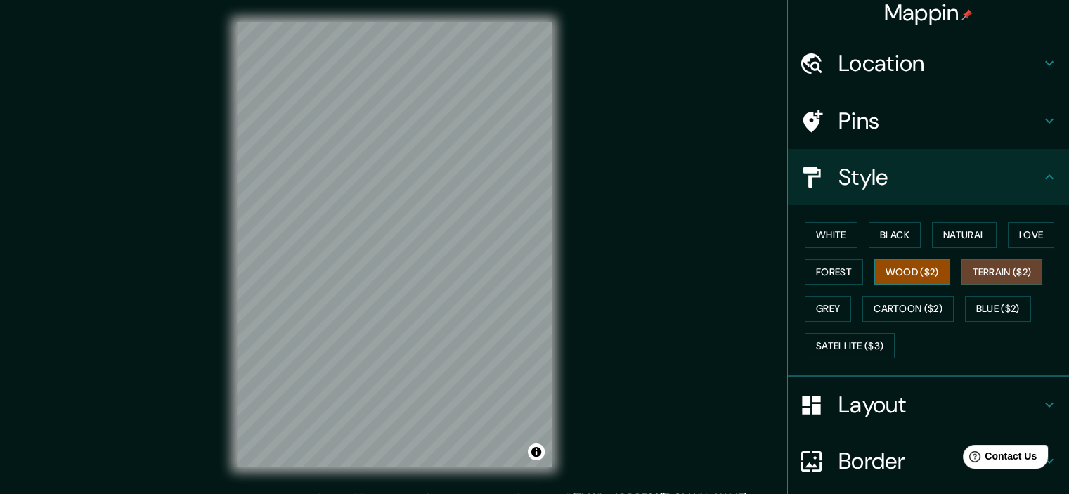
click at [903, 274] on button "Wood ($2)" at bounding box center [912, 272] width 76 height 26
click at [1021, 244] on button "Love" at bounding box center [1031, 235] width 46 height 26
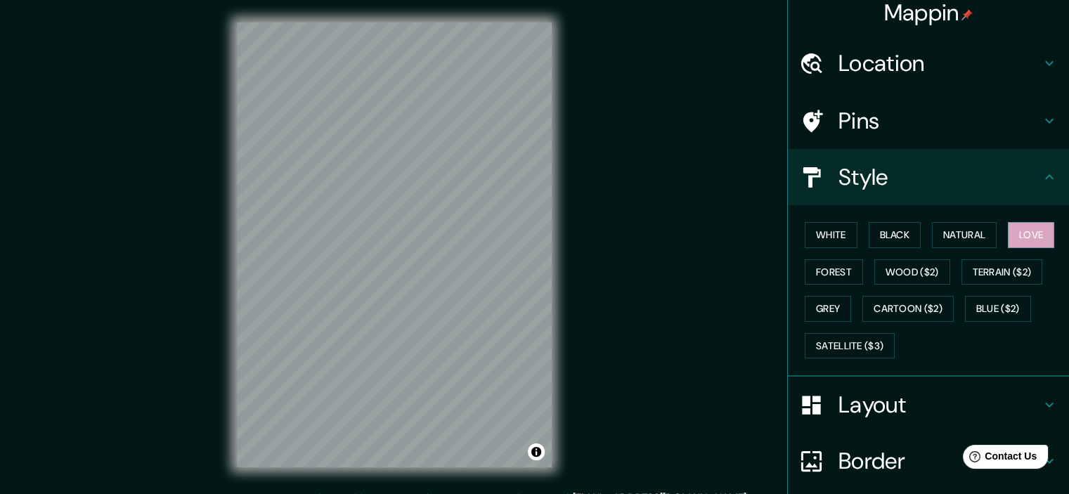
click at [950, 275] on div "White Black Natural Love Forest Wood ($2) Terrain ($2) Grey Cartoon ($2) Blue (…" at bounding box center [934, 290] width 270 height 148
click at [921, 270] on button "Wood ($2)" at bounding box center [912, 272] width 76 height 26
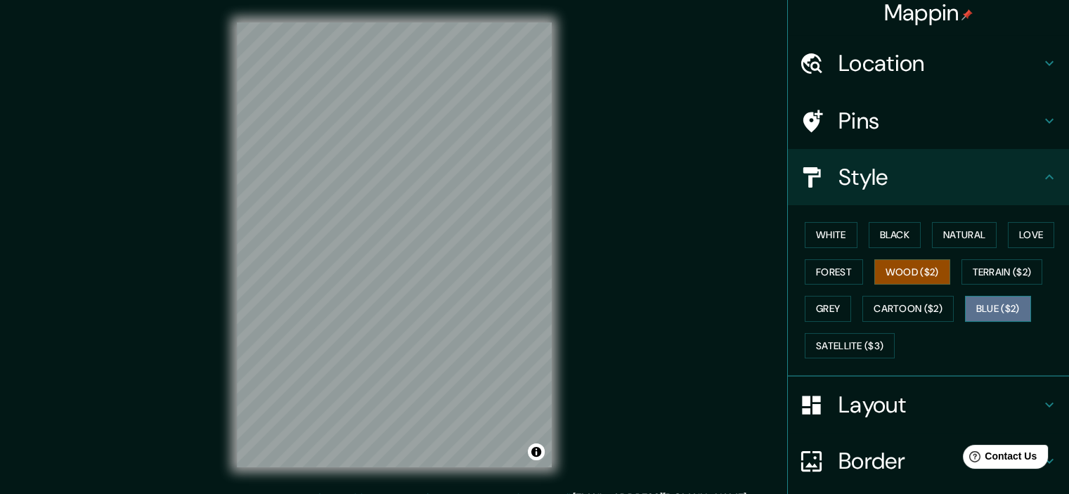
click at [991, 304] on button "Blue ($2)" at bounding box center [998, 309] width 66 height 26
click at [902, 278] on button "Wood ($2)" at bounding box center [912, 272] width 76 height 26
